Goal: Task Accomplishment & Management: Manage account settings

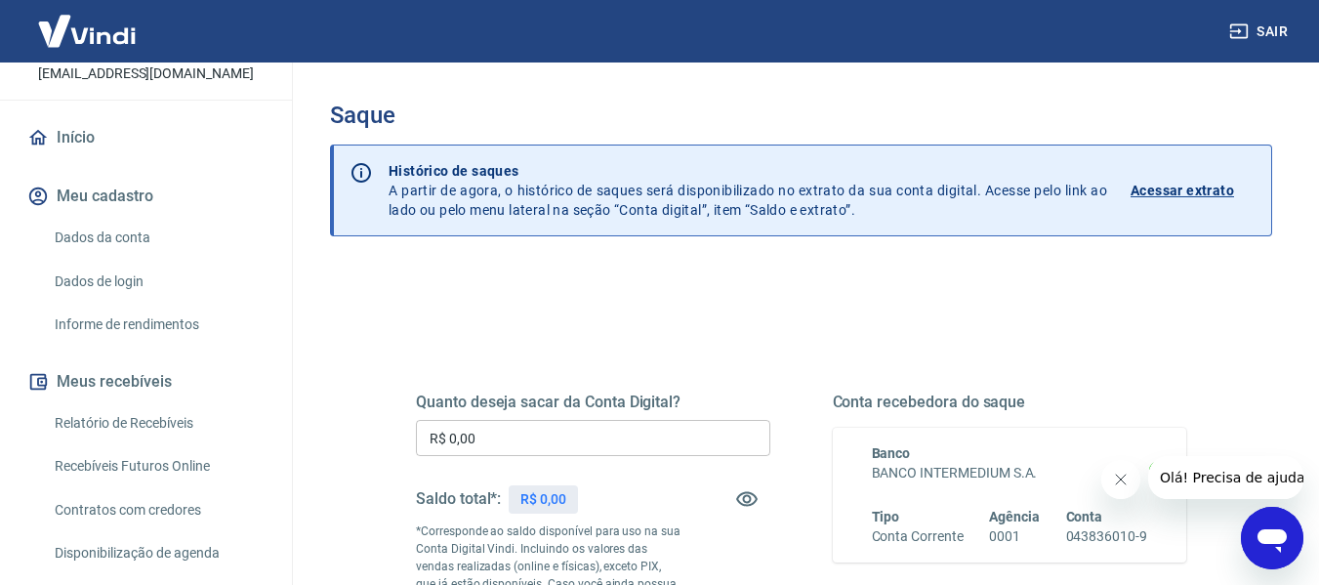
scroll to position [98, 0]
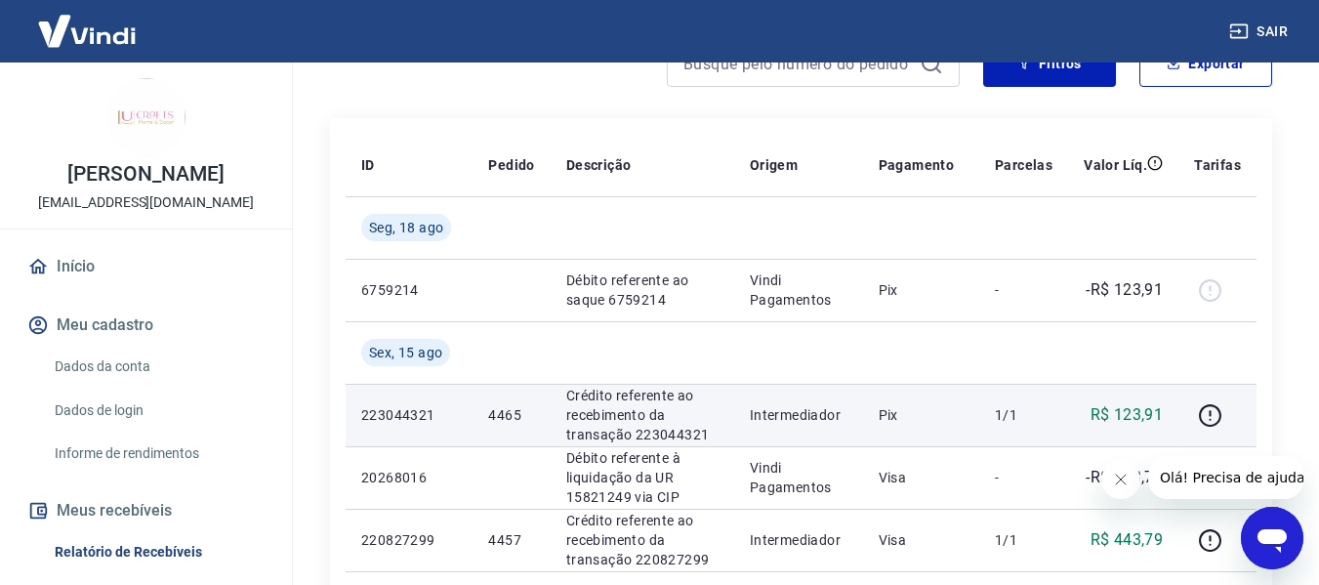
scroll to position [306, 0]
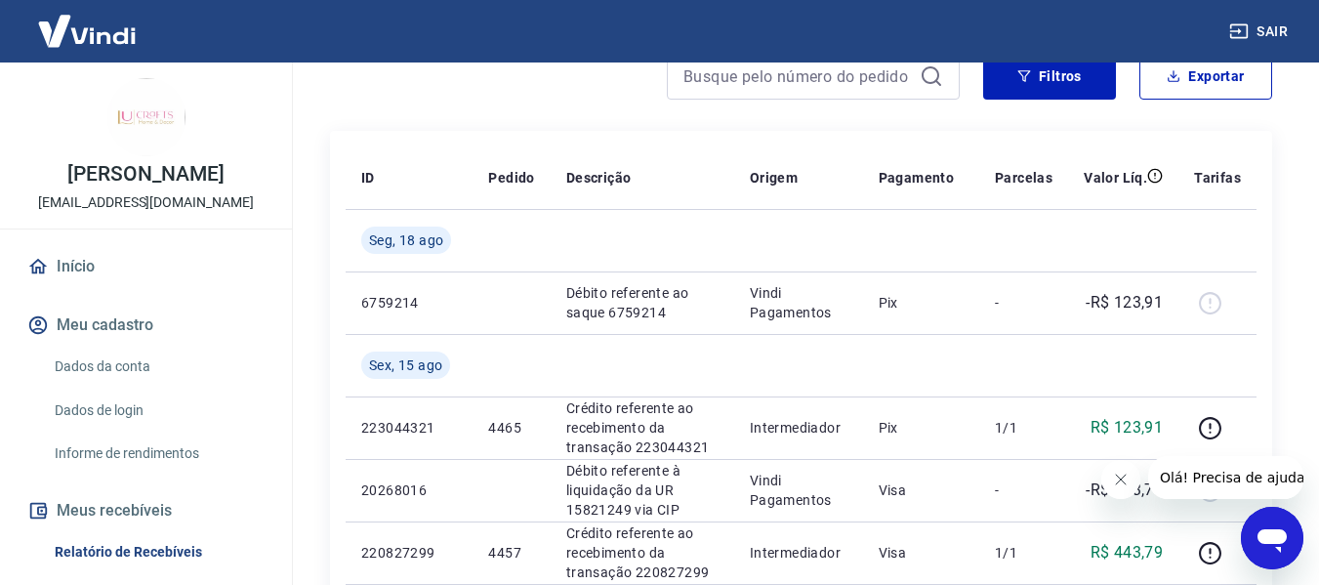
click at [1282, 535] on icon "Abrir janela de mensagens" at bounding box center [1272, 540] width 29 height 23
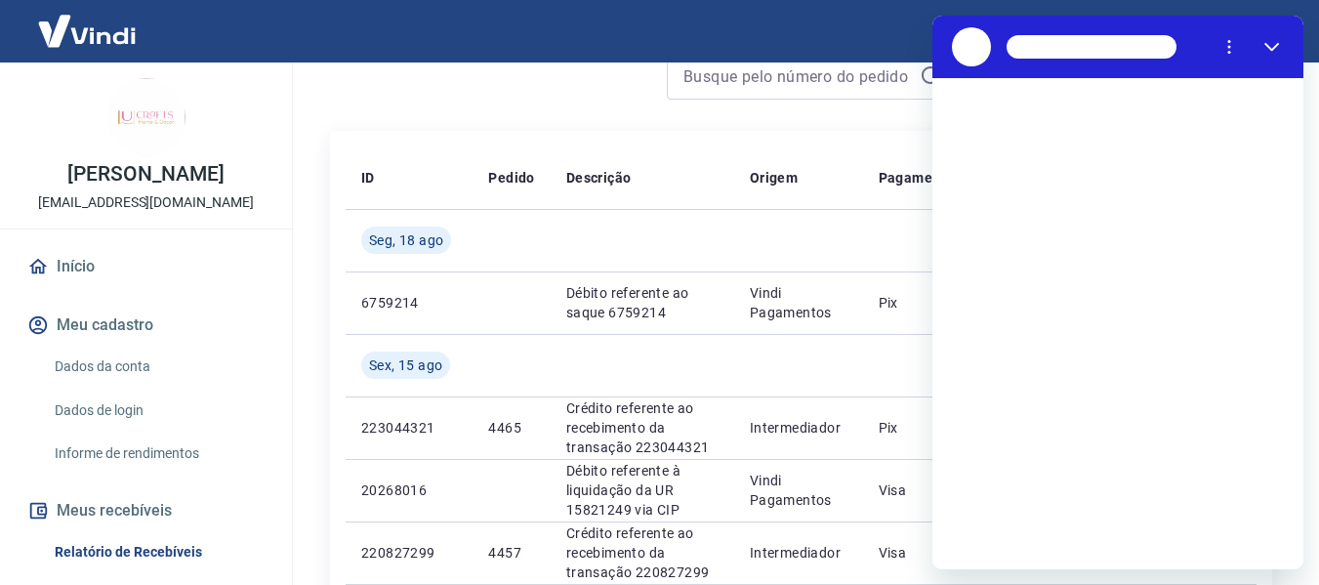
scroll to position [0, 0]
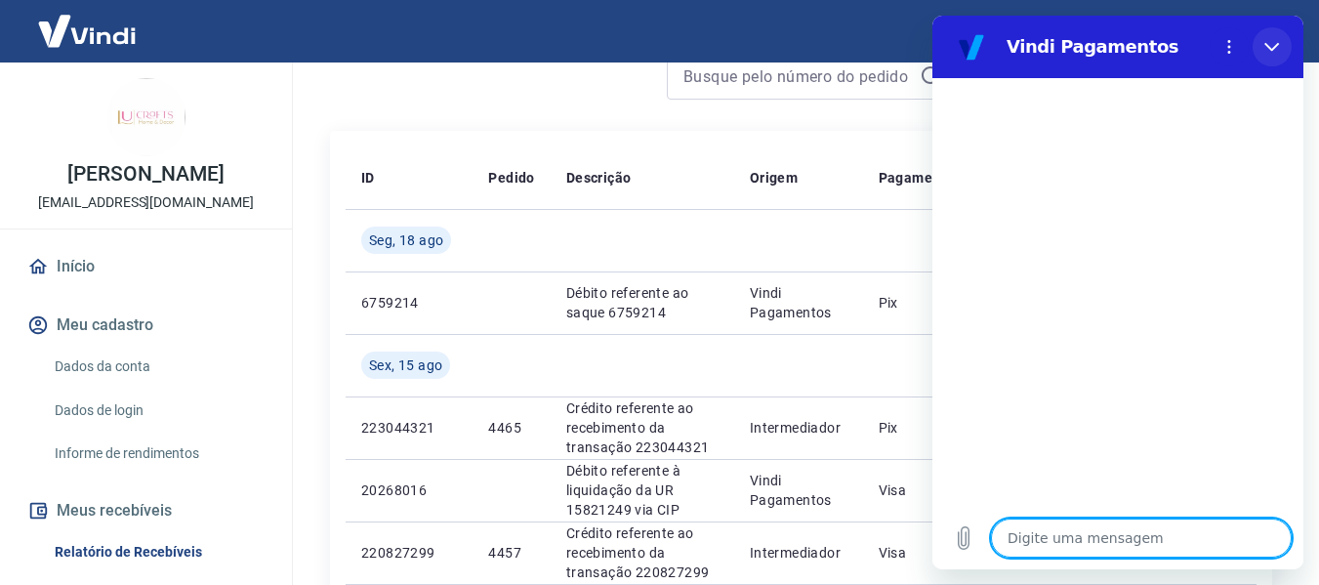
click at [1283, 51] on button "Fechar" at bounding box center [1272, 46] width 39 height 39
type textarea "x"
